Goal: Navigation & Orientation: Find specific page/section

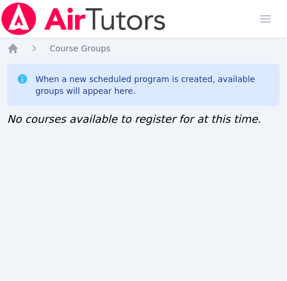
click at [2, 25] on img at bounding box center [83, 18] width 167 height 33
